Goal: Information Seeking & Learning: Learn about a topic

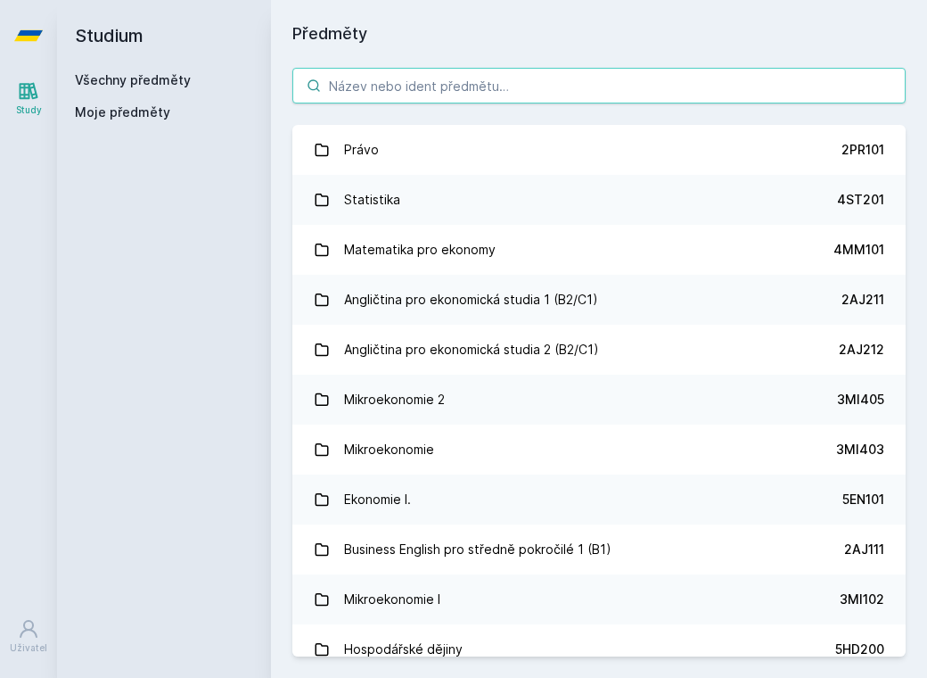
click at [446, 91] on input "search" at bounding box center [600, 86] width 614 height 36
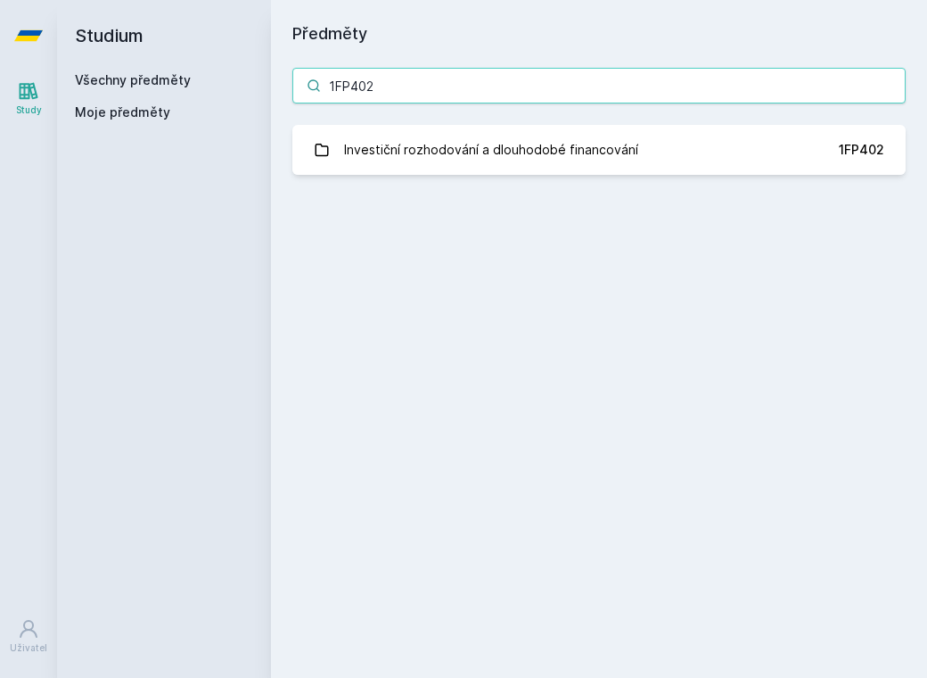
type input "1FP402"
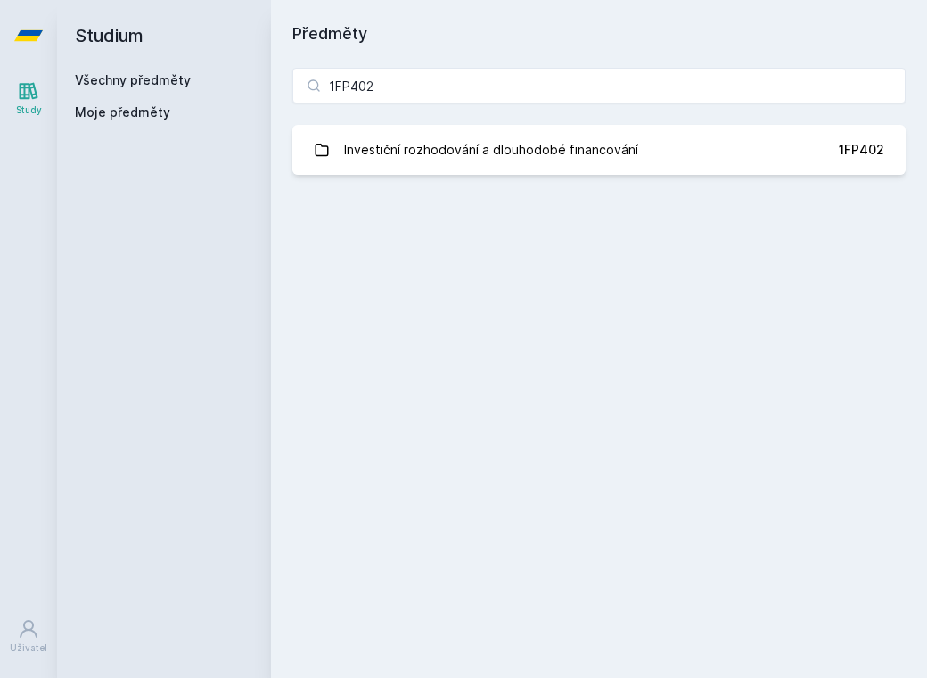
click at [532, 180] on div "1FP402 Investiční rozhodování a dlouhodobé financování 1FP402 Jejda, něco se po…" at bounding box center [599, 121] width 656 height 150
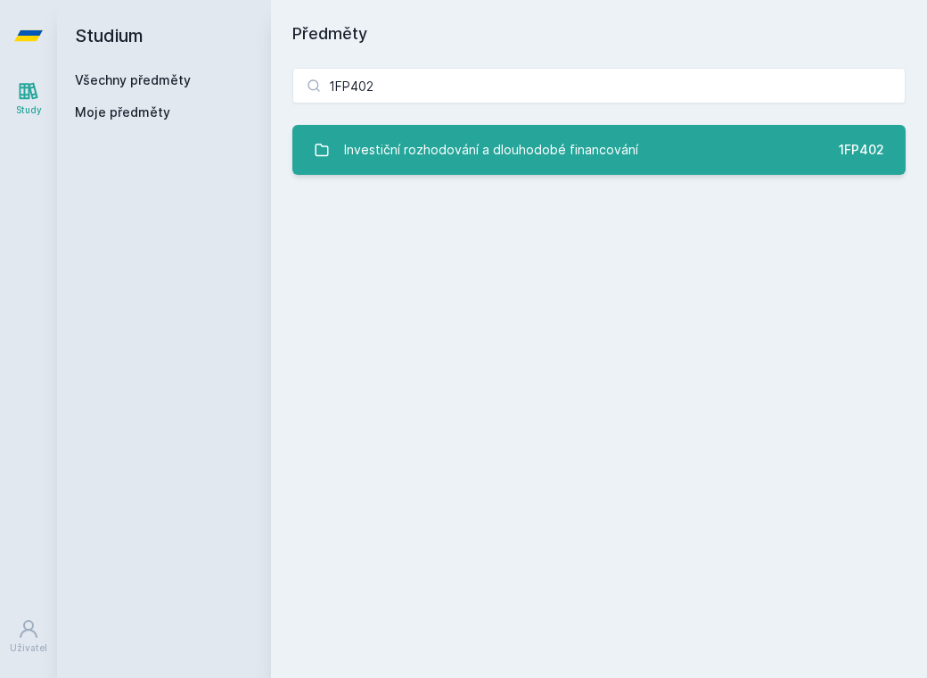
click at [501, 135] on div "Investiční rozhodování a dlouhodobé financování" at bounding box center [491, 150] width 294 height 36
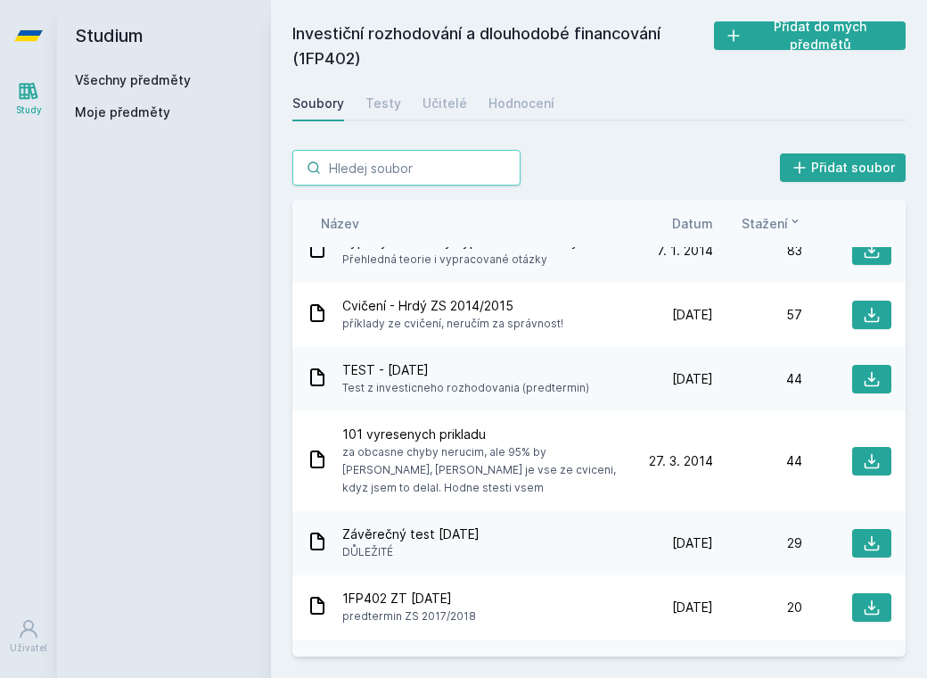
scroll to position [89, 0]
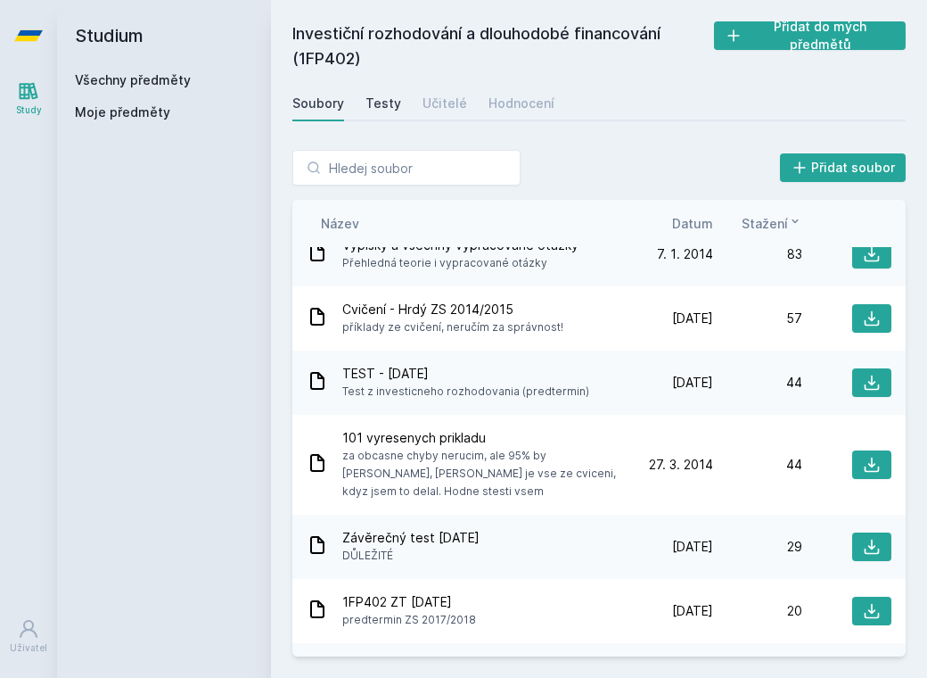
click at [391, 103] on div "Testy" at bounding box center [384, 104] width 36 height 18
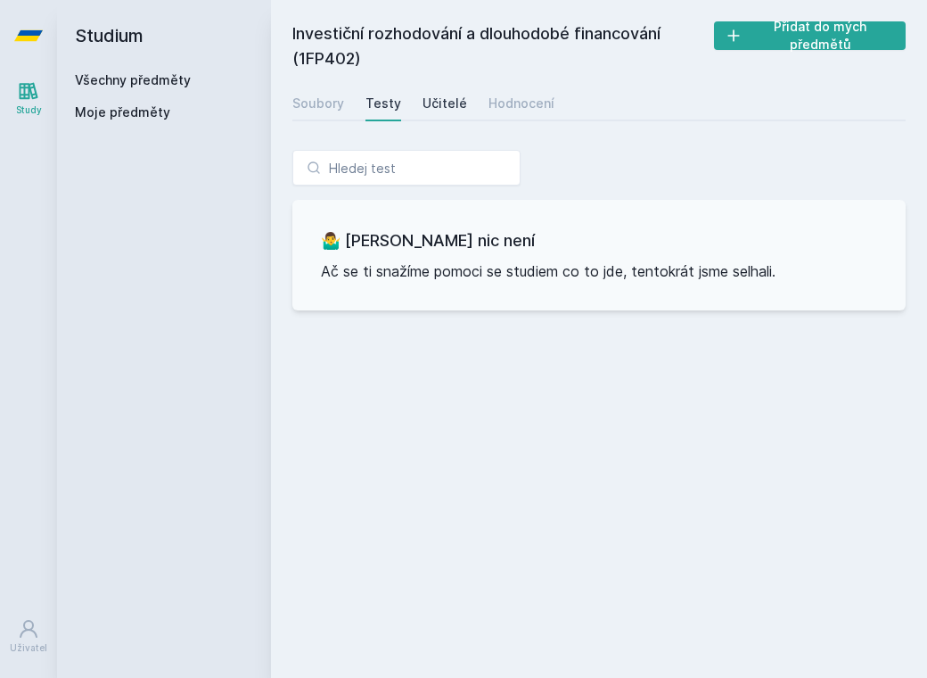
click at [453, 100] on div "Učitelé" at bounding box center [445, 104] width 45 height 18
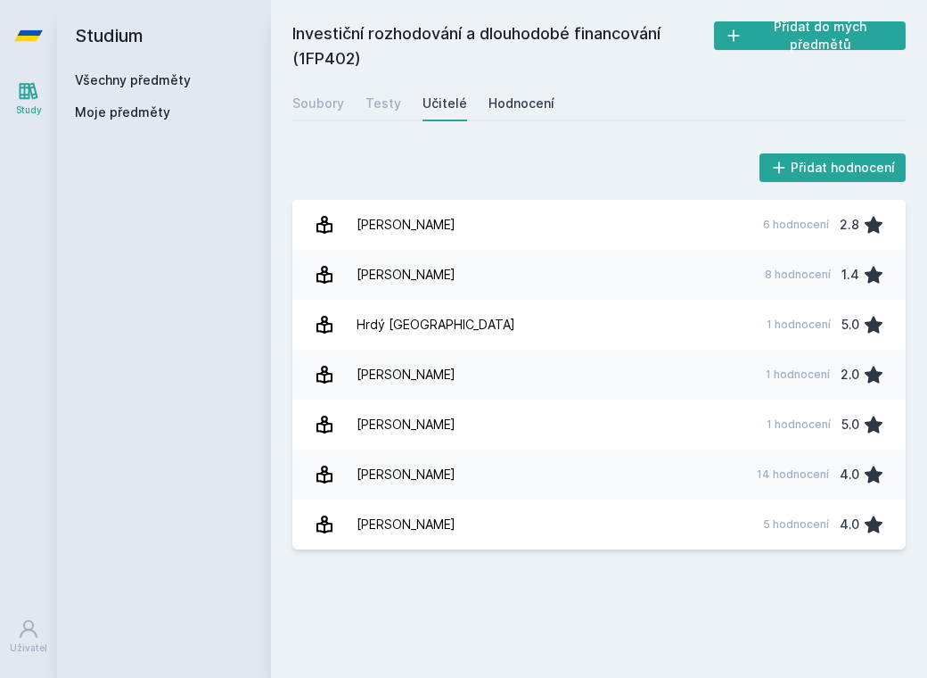
click at [508, 100] on div "Hodnocení" at bounding box center [522, 104] width 66 height 18
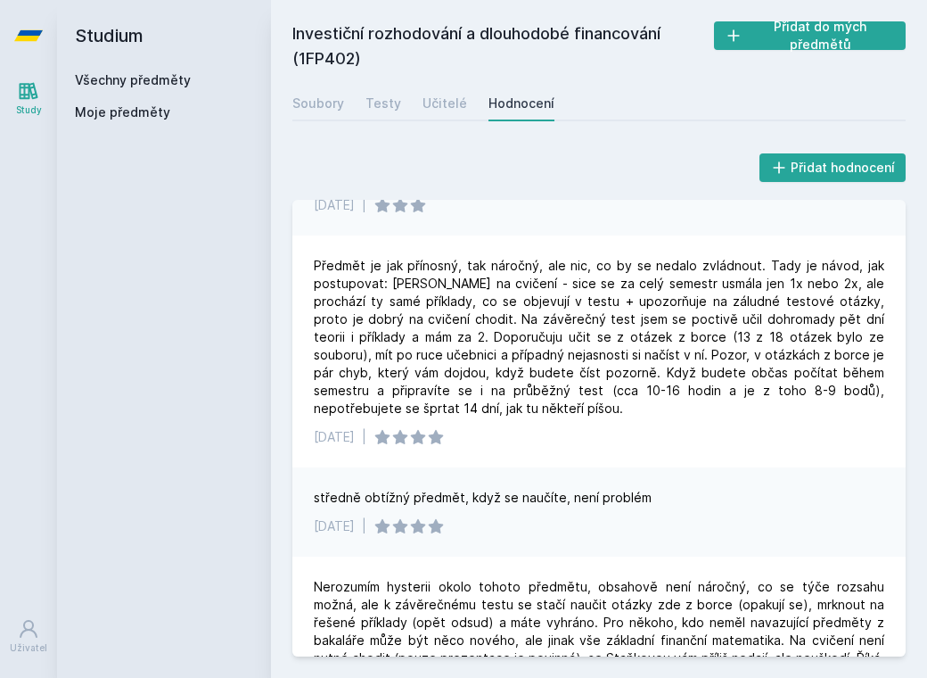
scroll to position [2140, 0]
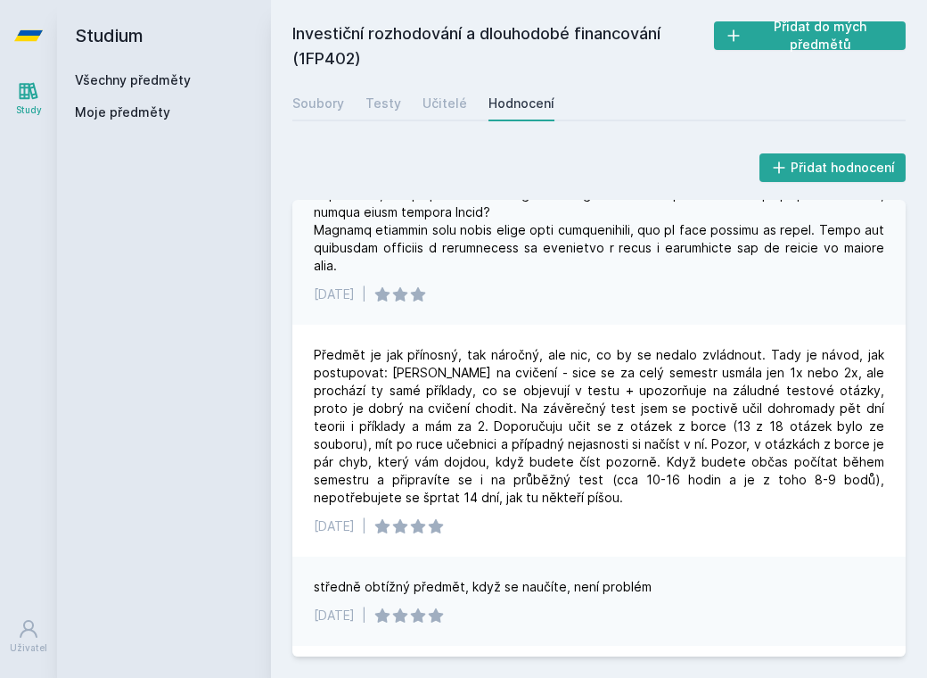
click at [423, 81] on div "Investiční rozhodování a dlouhodobé financování (1FP402) Přidat do mých předmět…" at bounding box center [600, 338] width 614 height 635
click at [455, 108] on div "Učitelé" at bounding box center [445, 104] width 45 height 18
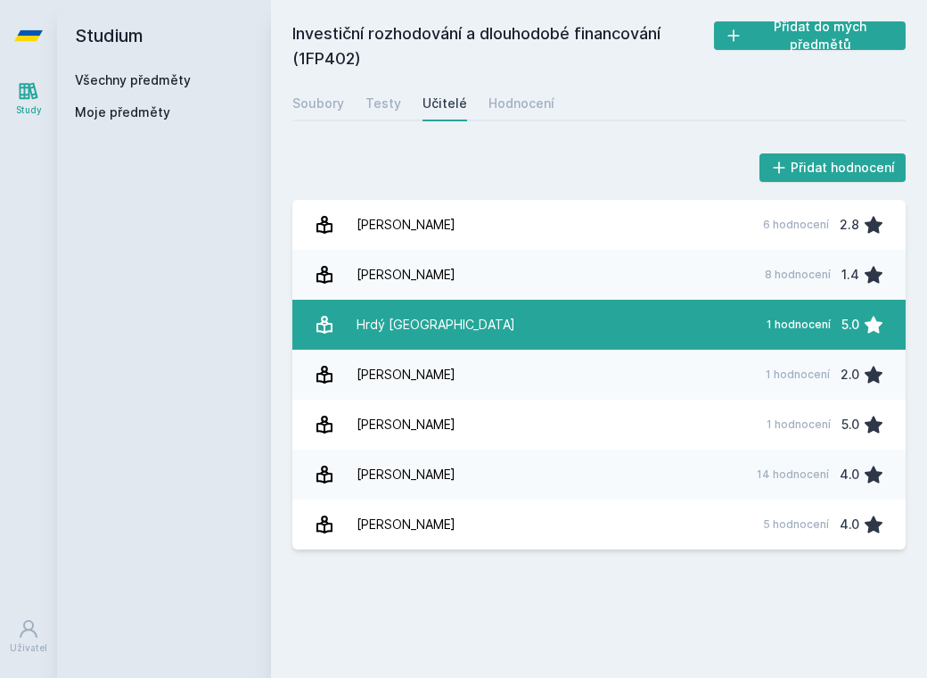
click at [430, 318] on link "Hrdý [GEOGRAPHIC_DATA] 1 hodnocení 5.0" at bounding box center [600, 325] width 614 height 50
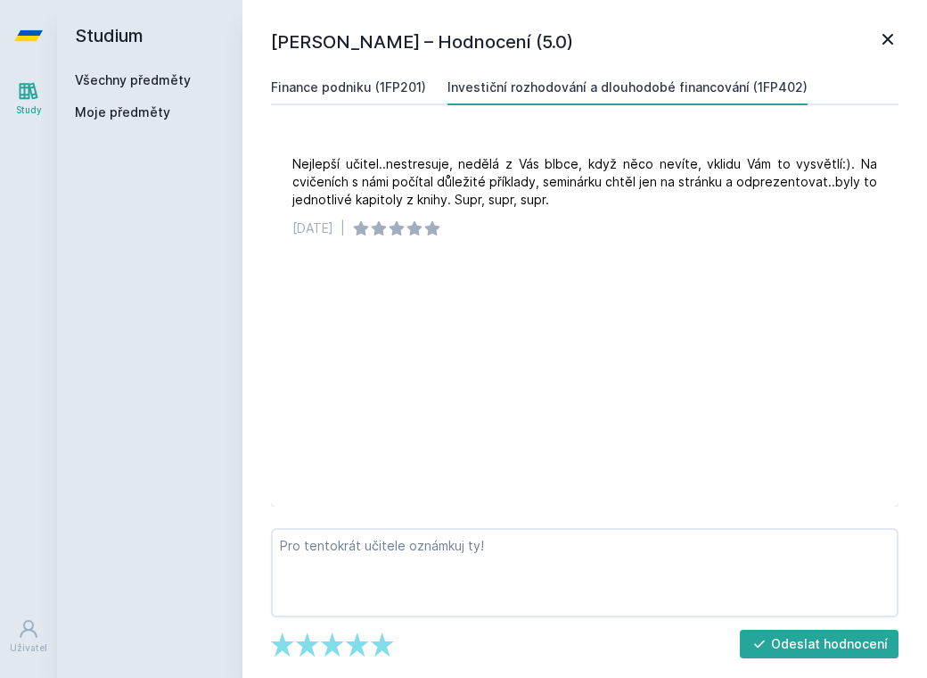
click at [339, 79] on div "Finance podniku (1FP201)" at bounding box center [348, 87] width 155 height 18
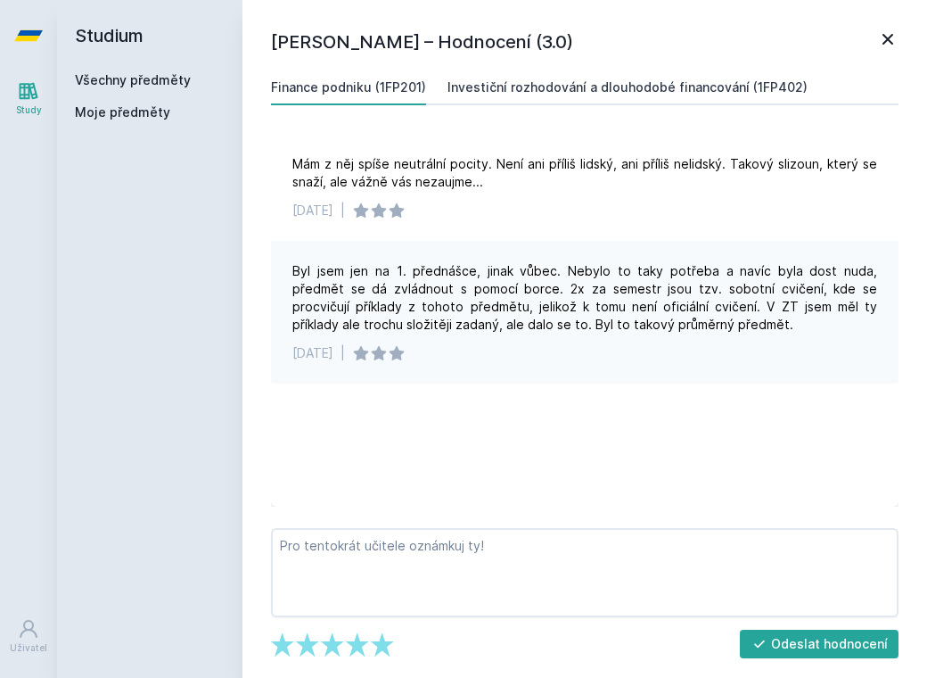
click at [543, 94] on div "Investiční rozhodování a dlouhodobé financování (1FP402)" at bounding box center [628, 87] width 360 height 18
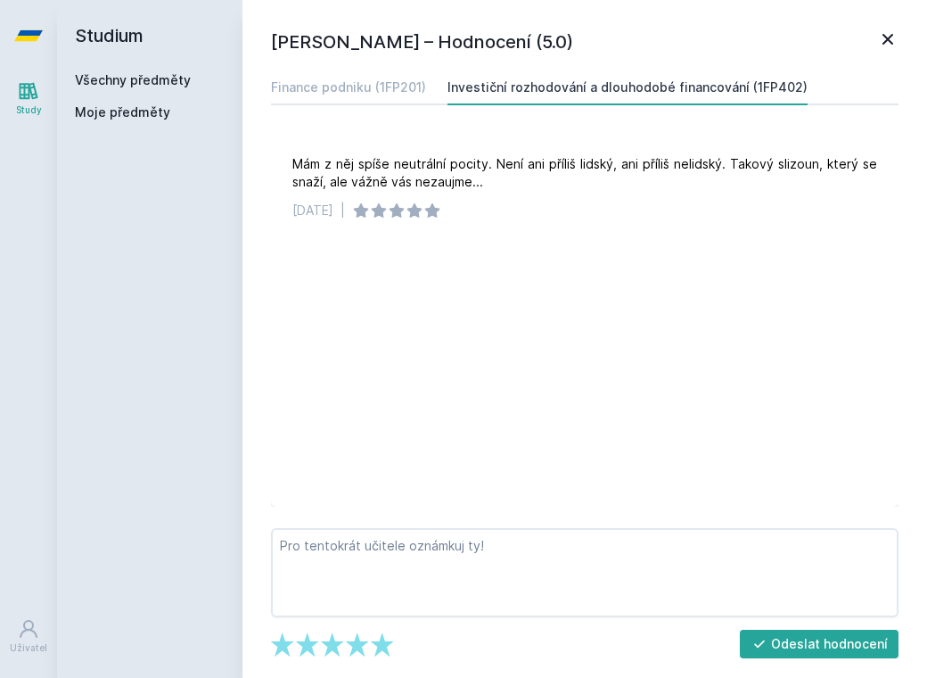
click at [878, 24] on div "[PERSON_NAME] – Hodnocení (5.0) Finance podniku (1FP201) Investiční rozhodování…" at bounding box center [585, 339] width 685 height 678
click at [892, 45] on icon at bounding box center [888, 39] width 21 height 21
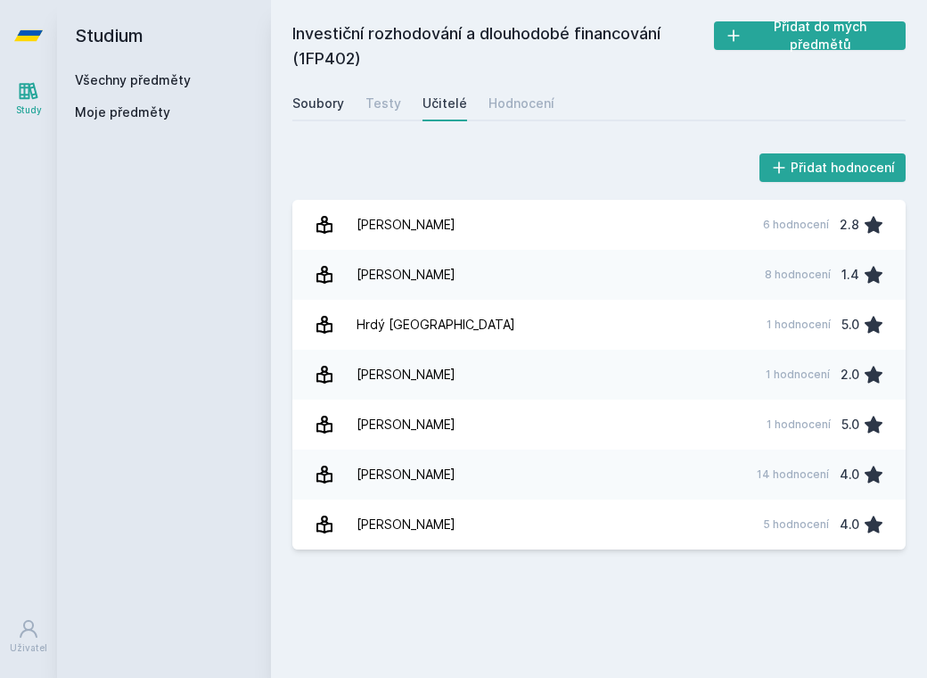
click at [325, 99] on div "Soubory" at bounding box center [319, 104] width 52 height 18
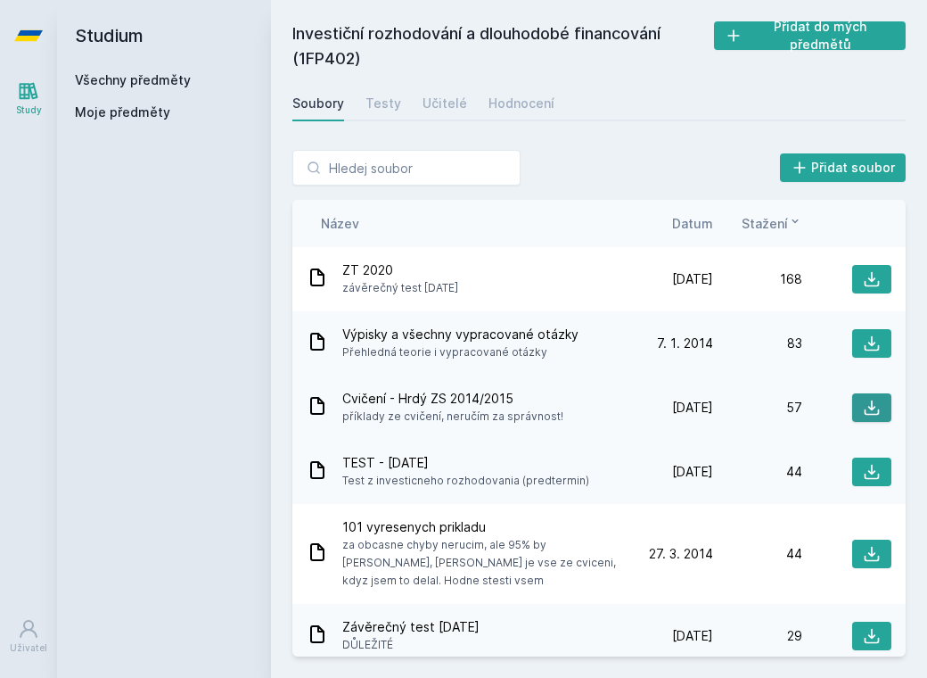
click at [873, 408] on button at bounding box center [872, 407] width 39 height 29
